Goal: Information Seeking & Learning: Understand process/instructions

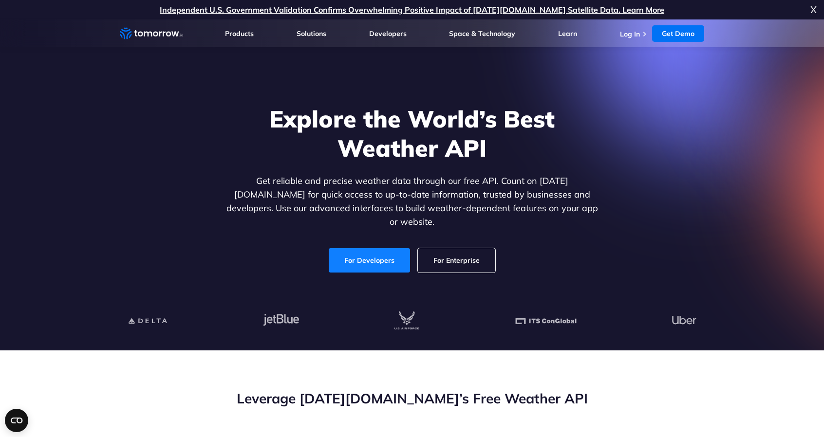
click at [381, 248] on link "For Developers" at bounding box center [369, 260] width 81 height 24
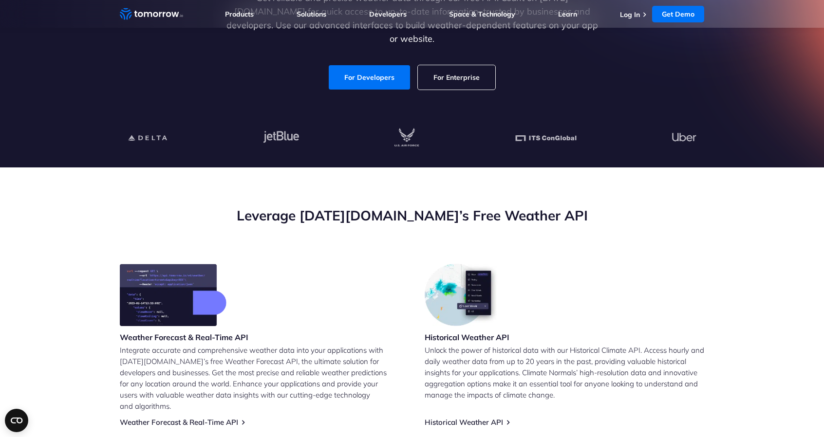
scroll to position [195, 0]
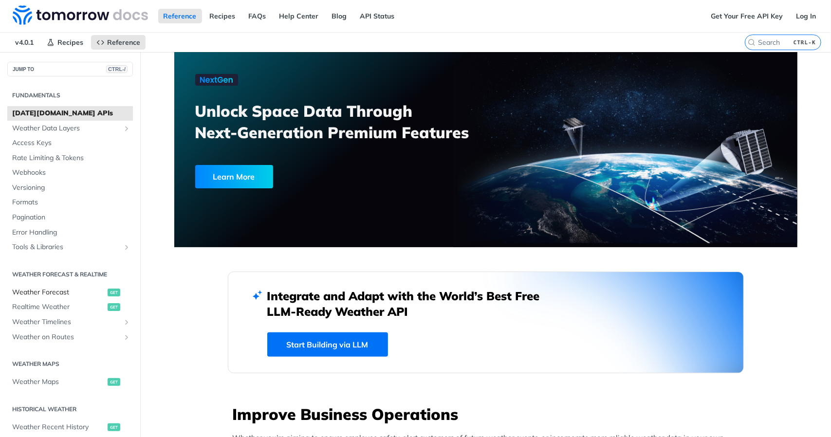
click at [41, 292] on span "Weather Forecast" at bounding box center [58, 293] width 93 height 10
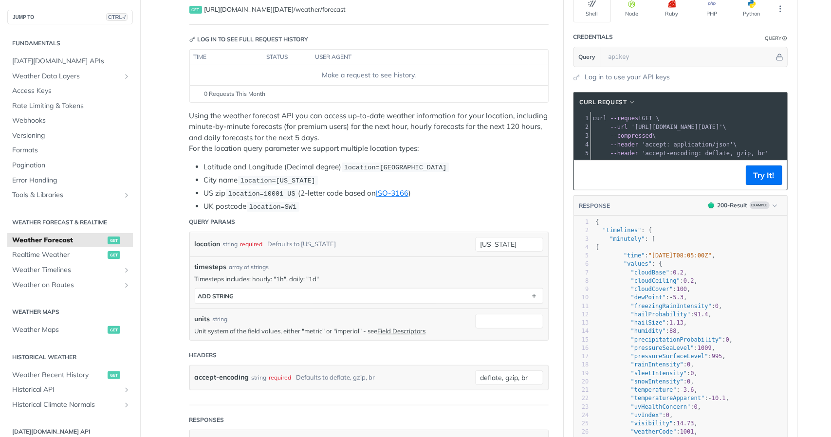
scroll to position [97, 0]
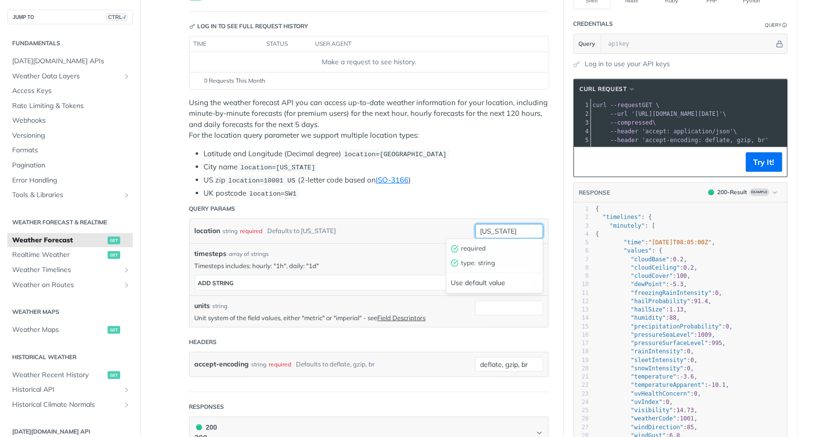
drag, startPoint x: 517, startPoint y: 229, endPoint x: 478, endPoint y: 225, distance: 39.2
click at [478, 225] on input "new york" at bounding box center [509, 231] width 68 height 15
type input "hoeselt"
click at [458, 261] on p "Timesteps includes: hourly: "1h", daily: "1d"" at bounding box center [369, 265] width 349 height 9
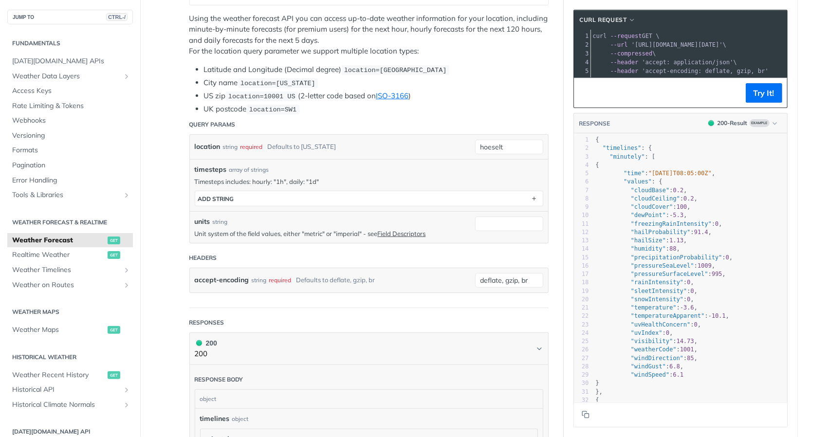
scroll to position [49, 0]
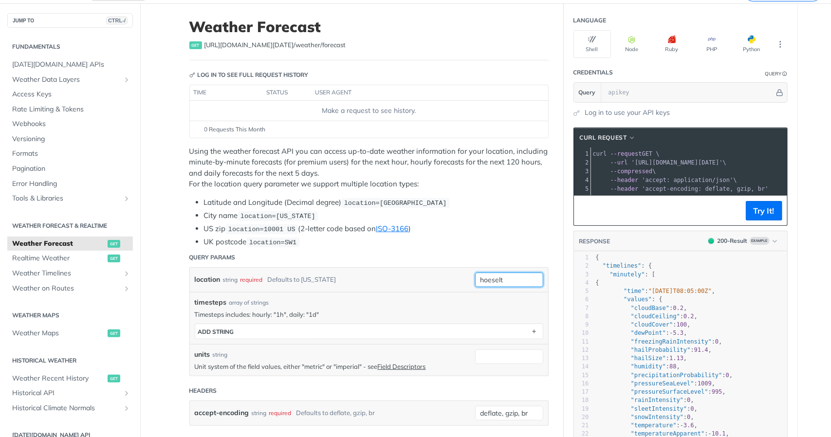
click at [503, 275] on input "hoeselt" at bounding box center [509, 280] width 68 height 15
click at [527, 232] on ul "Latitude and Longitude (Decimal degree) location=42.3478, -71.0466 City name lo…" at bounding box center [368, 222] width 359 height 51
click at [755, 216] on button "Try It!" at bounding box center [764, 210] width 37 height 19
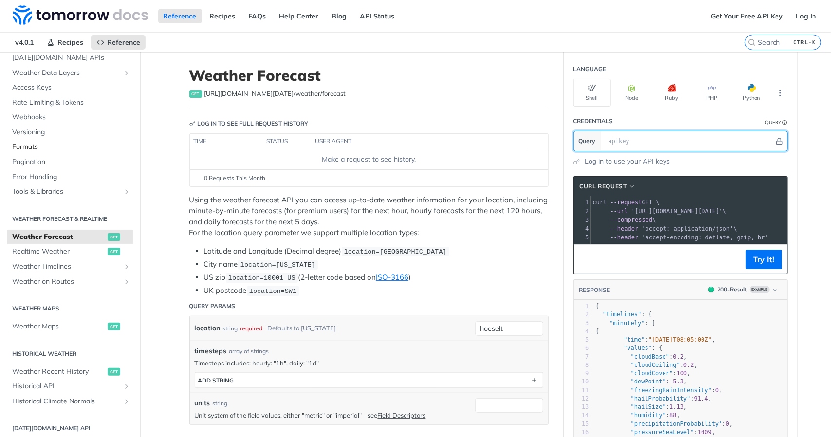
scroll to position [97, 0]
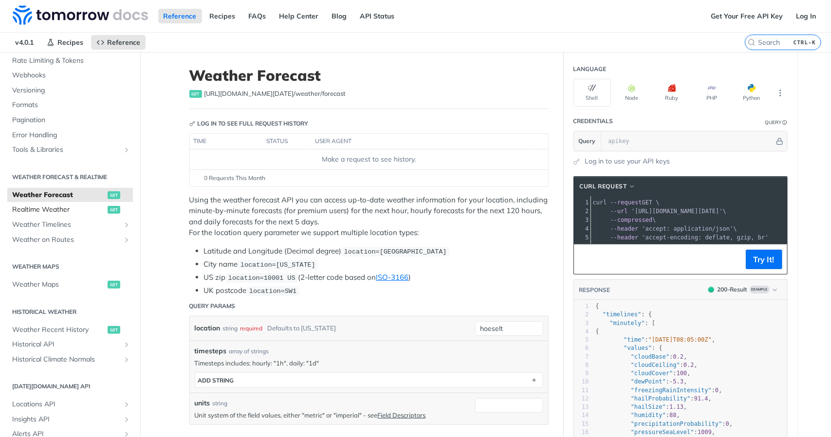
click at [63, 208] on span "Realtime Weather" at bounding box center [58, 210] width 93 height 10
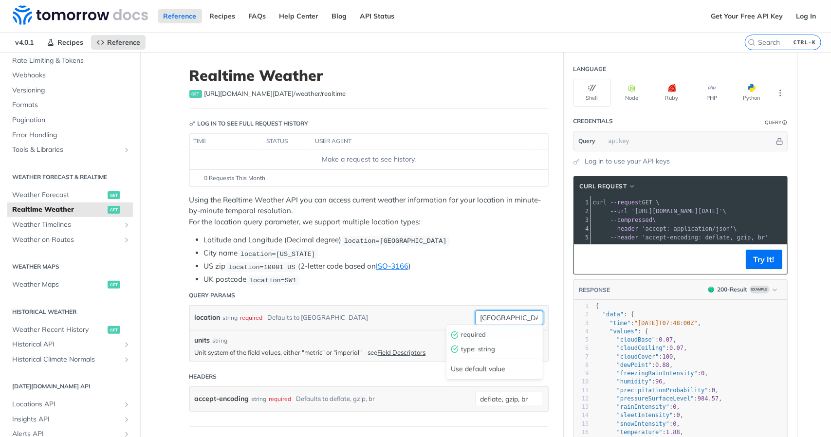
drag, startPoint x: 513, startPoint y: 316, endPoint x: 360, endPoint y: 305, distance: 153.3
click at [360, 306] on div "location string required Defaults to [GEOGRAPHIC_DATA] [GEOGRAPHIC_DATA] requir…" at bounding box center [369, 318] width 358 height 24
type input "hoeselt"
click at [747, 267] on button "Try It!" at bounding box center [764, 259] width 37 height 19
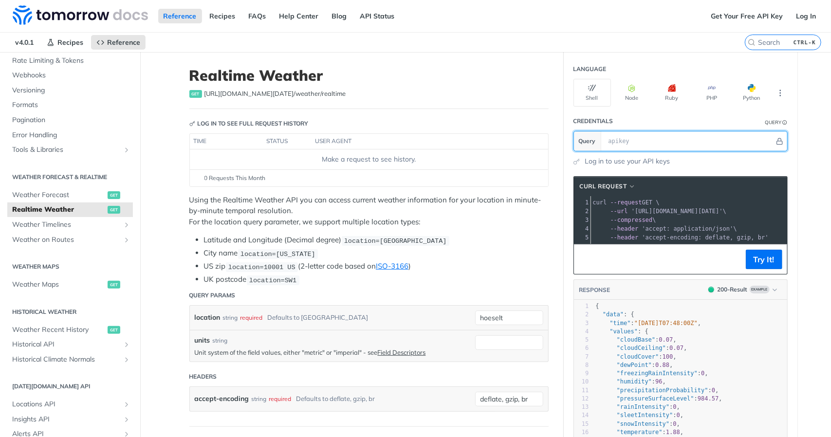
click at [670, 144] on input "text" at bounding box center [689, 140] width 171 height 19
click at [770, 163] on div "Log in to use your API keys" at bounding box center [681, 161] width 214 height 10
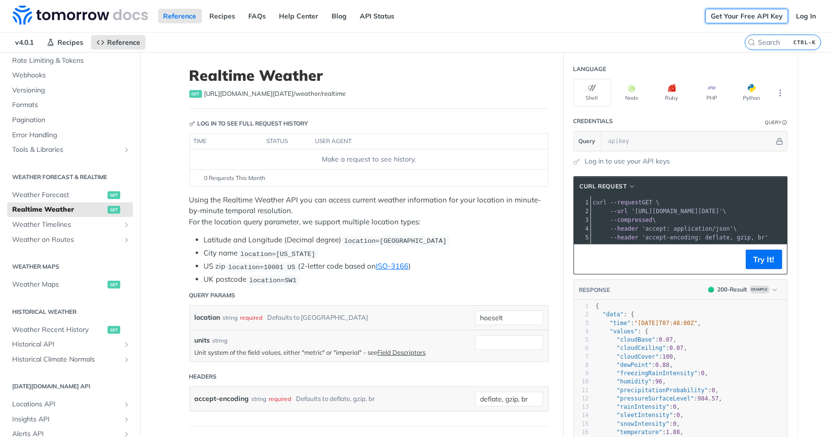
click at [745, 19] on link "Get Your Free API Key" at bounding box center [747, 16] width 83 height 15
click at [799, 17] on link "Log In" at bounding box center [806, 16] width 31 height 15
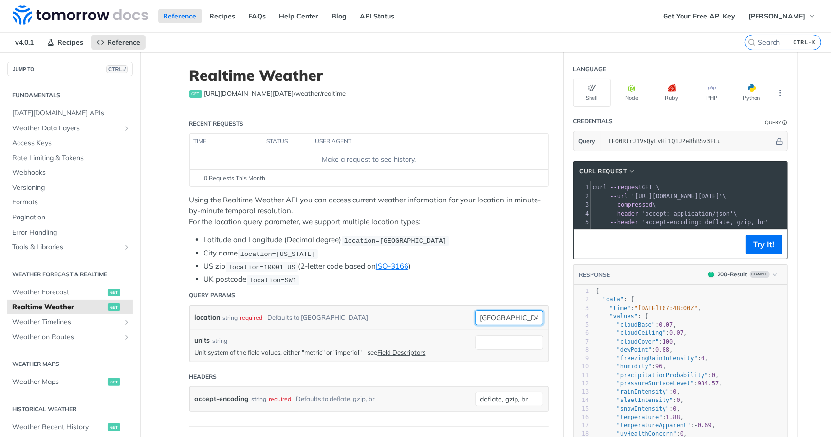
drag, startPoint x: 501, startPoint y: 317, endPoint x: 430, endPoint y: 305, distance: 71.6
click at [430, 306] on div "location string required Defaults to [GEOGRAPHIC_DATA] [GEOGRAPHIC_DATA] requir…" at bounding box center [369, 318] width 358 height 24
type input "hoeselt"
click at [510, 339] on input "units" at bounding box center [509, 343] width 68 height 15
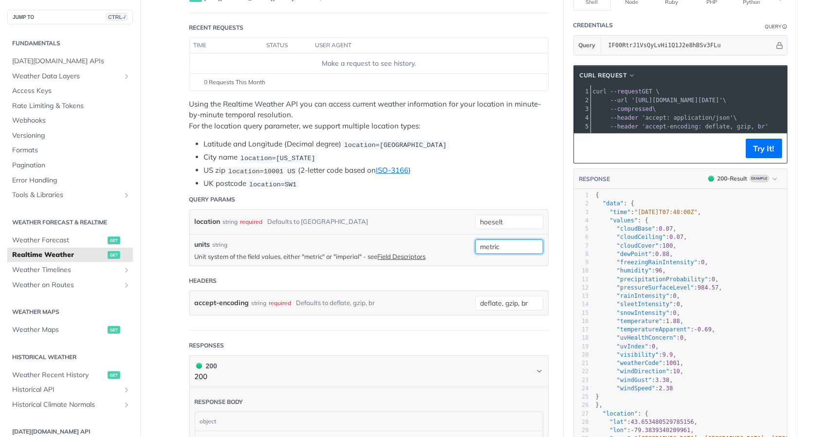
scroll to position [97, 0]
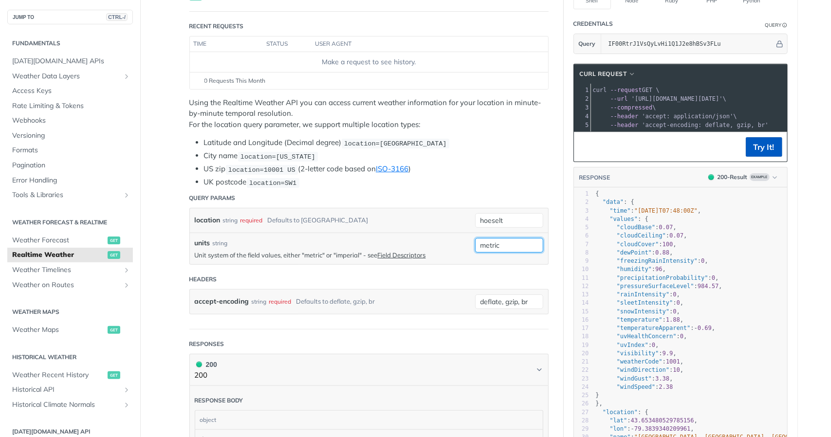
type input "metric"
click at [753, 156] on button "Try It!" at bounding box center [764, 146] width 37 height 19
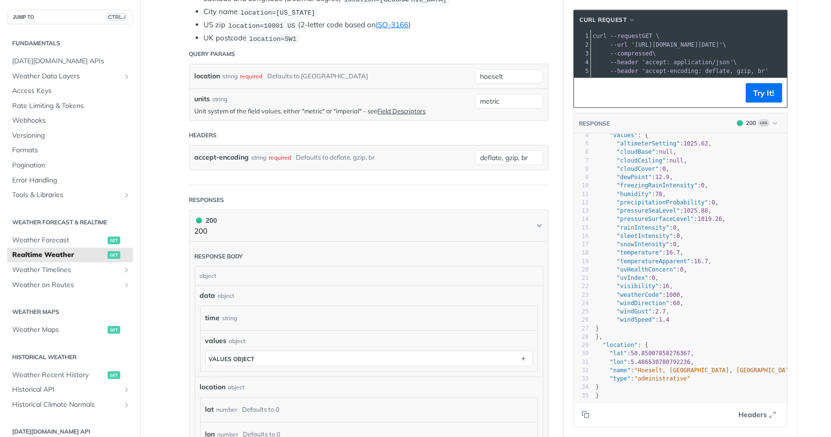
scroll to position [0, 0]
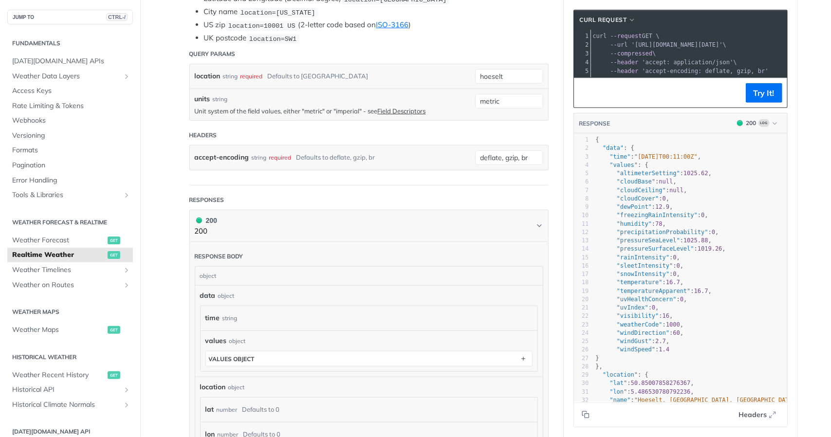
click at [647, 64] on span "'accept: application/json'" at bounding box center [688, 62] width 92 height 7
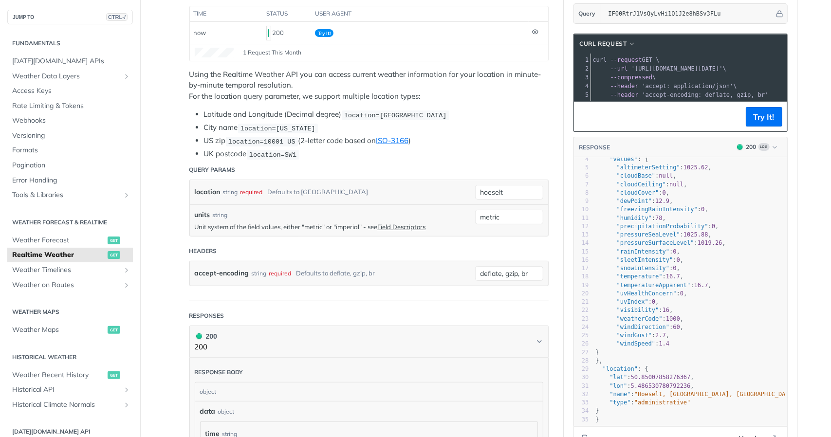
scroll to position [195, 0]
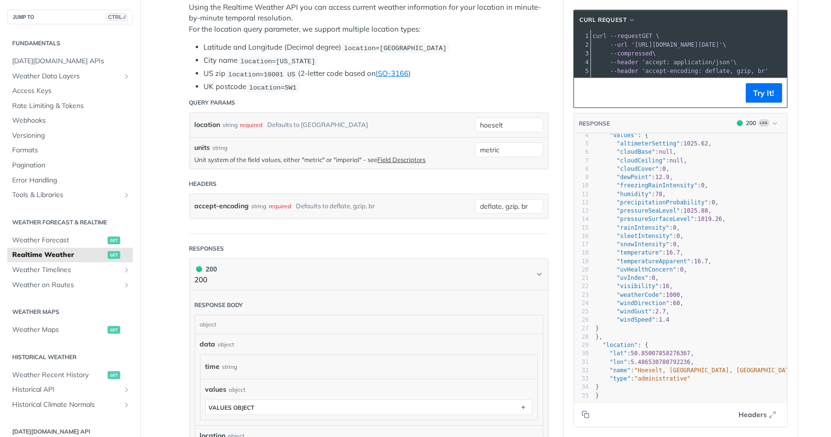
click at [660, 350] on span "50.85007858276367" at bounding box center [661, 353] width 60 height 7
click at [691, 350] on span ""lat" : 50.85007858276367 ," at bounding box center [645, 353] width 98 height 7
click at [689, 350] on span "50.85007858276367" at bounding box center [661, 353] width 60 height 7
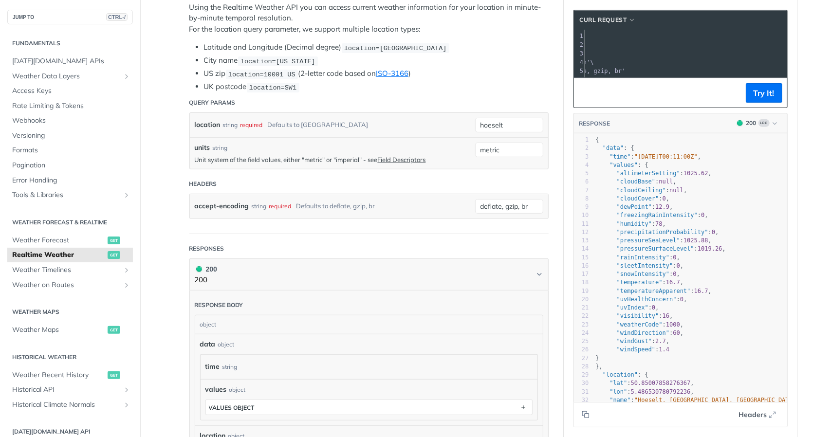
scroll to position [0, 126]
click at [598, 44] on span "'[URL][DOMAIN_NAME][DATE]'" at bounding box center [552, 44] width 92 height 7
drag, startPoint x: 697, startPoint y: 44, endPoint x: 718, endPoint y: 45, distance: 21.0
click at [598, 45] on span "'[URL][DOMAIN_NAME][DATE]'" at bounding box center [552, 44] width 92 height 7
click at [598, 47] on span "'[URL][DOMAIN_NAME][DATE]'" at bounding box center [552, 44] width 92 height 7
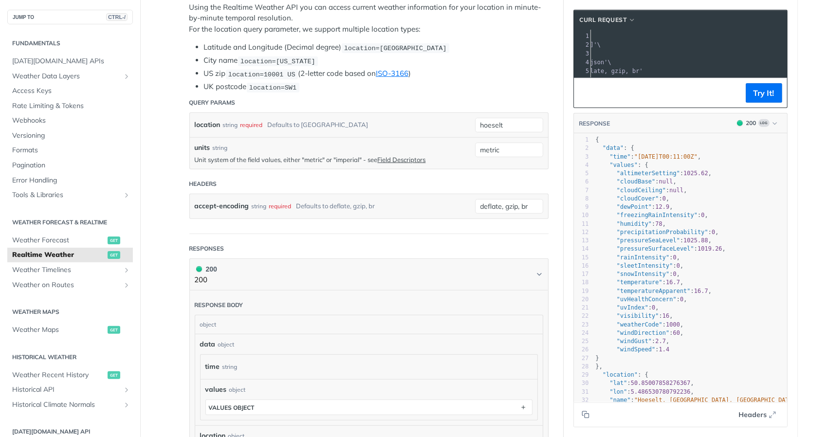
drag, startPoint x: 691, startPoint y: 43, endPoint x: 714, endPoint y: 45, distance: 22.9
click at [598, 45] on span "'[URL][DOMAIN_NAME][DATE]'" at bounding box center [552, 44] width 92 height 7
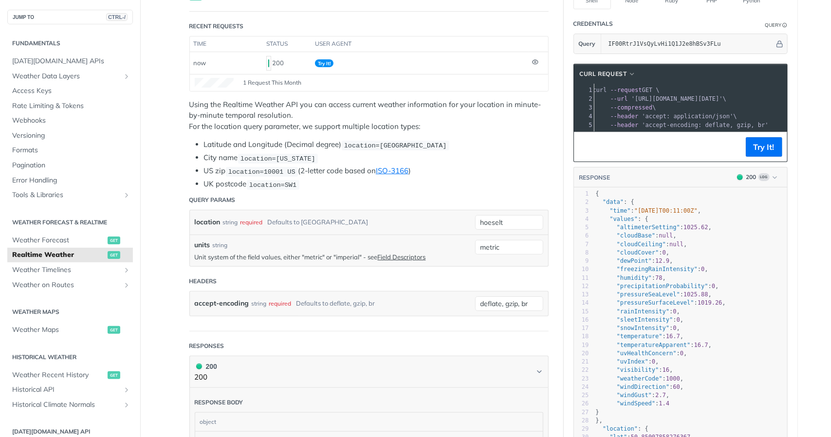
scroll to position [0, 0]
drag, startPoint x: 631, startPoint y: 96, endPoint x: 771, endPoint y: 96, distance: 139.8
click at [473, 96] on span "'[URL][DOMAIN_NAME][DATE]'" at bounding box center [428, 98] width 92 height 7
copy span "[URL][DOMAIN_NAME][DATE]"
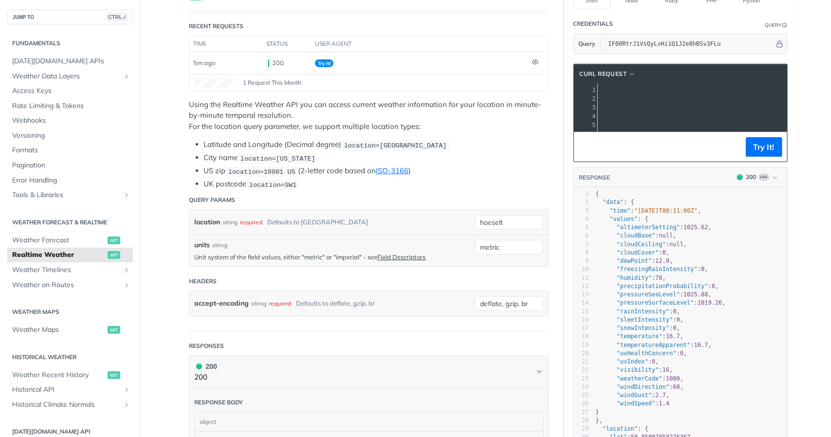
scroll to position [0, 141]
click at [656, 121] on pre "--header 'accept-encoding: deflate, gzip, br'" at bounding box center [677, 125] width 454 height 9
drag, startPoint x: 682, startPoint y: 138, endPoint x: 672, endPoint y: 139, distance: 9.8
click at [672, 139] on footer "Try It!" at bounding box center [680, 147] width 213 height 30
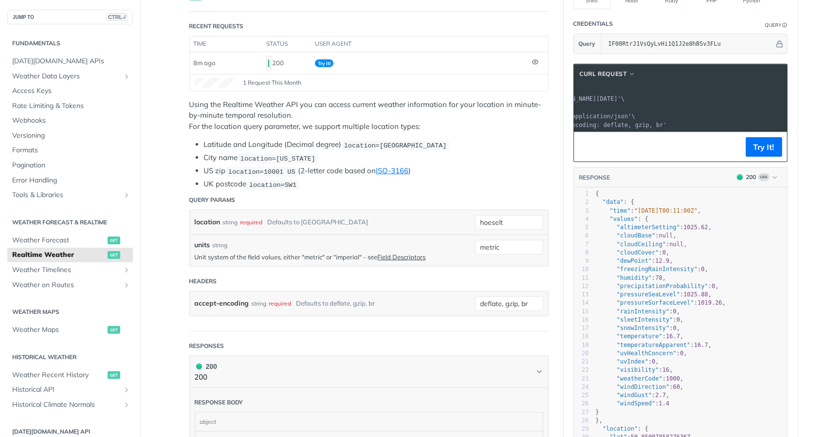
scroll to position [0, 257]
drag, startPoint x: 631, startPoint y: 96, endPoint x: 772, endPoint y: 97, distance: 141.2
click at [473, 97] on span "'[URL][DOMAIN_NAME][DATE]'" at bounding box center [428, 98] width 92 height 7
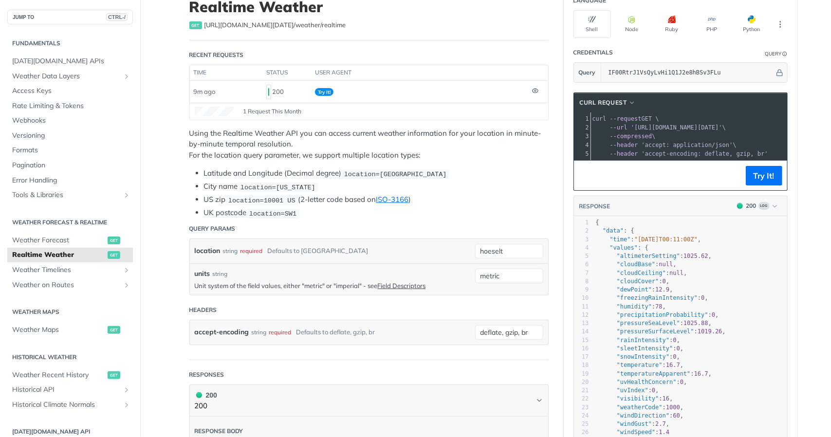
scroll to position [49, 0]
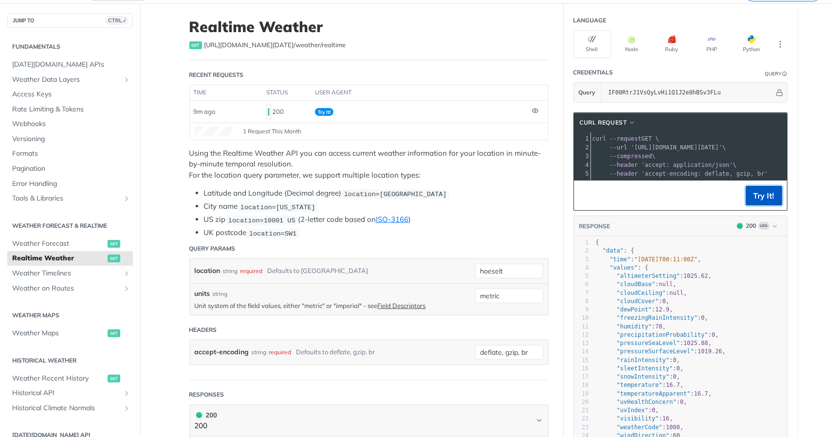
click at [765, 203] on button "Try It!" at bounding box center [764, 195] width 37 height 19
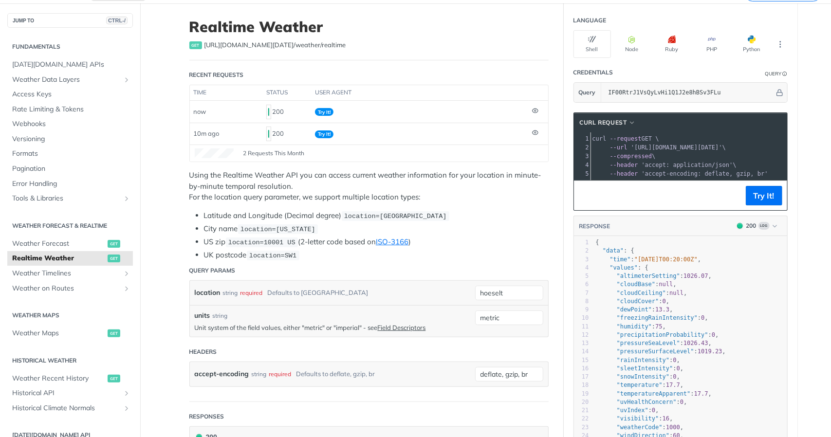
scroll to position [0, 74]
drag, startPoint x: 772, startPoint y: 143, endPoint x: 630, endPoint y: 149, distance: 142.8
click at [632, 149] on span "'[URL][DOMAIN_NAME][DATE]'" at bounding box center [678, 147] width 92 height 7
copy span "[URL][DOMAIN_NAME][DATE]"
